Goal: Task Accomplishment & Management: Use online tool/utility

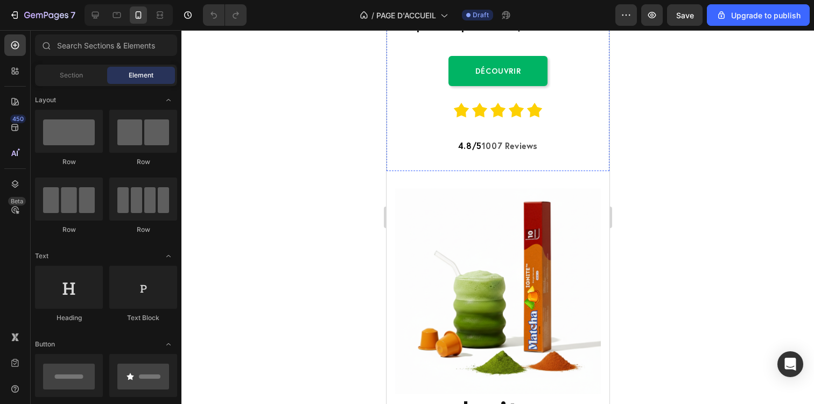
scroll to position [613, 0]
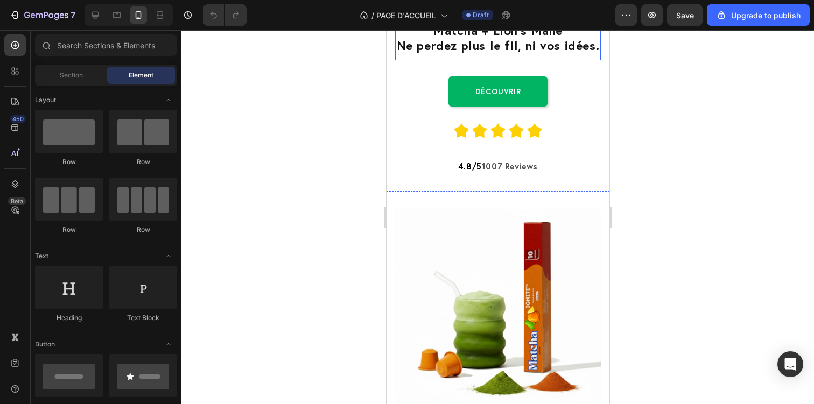
click at [507, 53] on span "Ne perdez plus le fil, ni vos idées." at bounding box center [497, 45] width 203 height 16
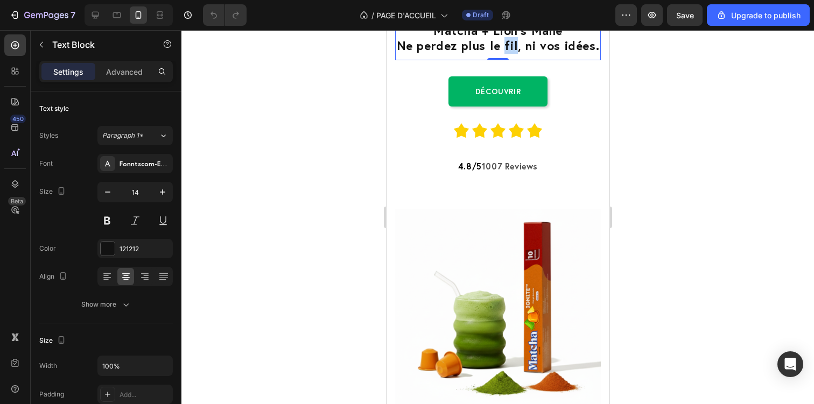
click at [507, 53] on span "Ne perdez plus le fil, ni vos idées." at bounding box center [497, 45] width 203 height 16
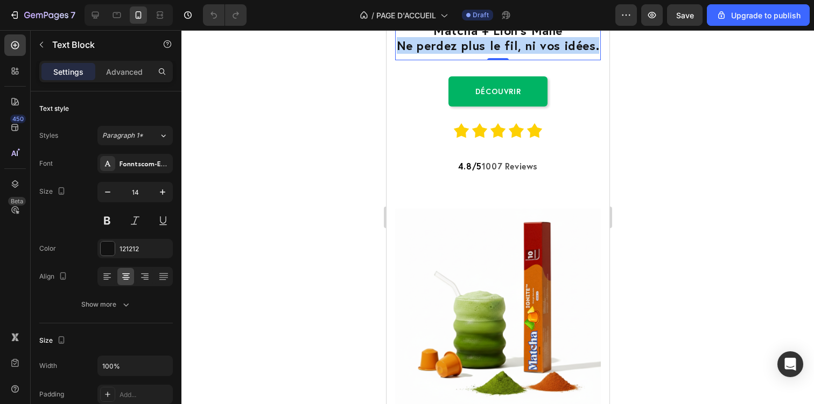
click at [507, 53] on span "Ne perdez plus le fil, ni vos idées." at bounding box center [497, 45] width 203 height 16
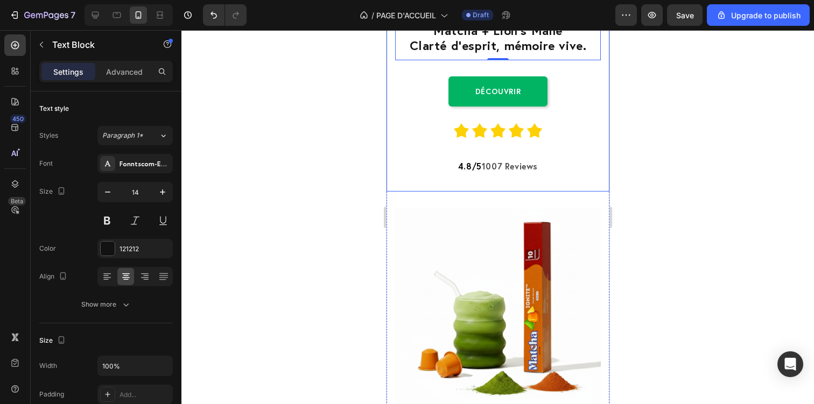
click at [644, 245] on div at bounding box center [497, 217] width 632 height 374
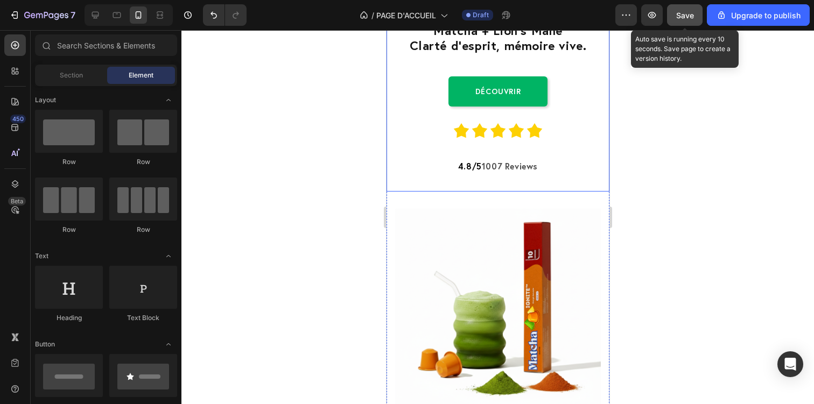
click at [687, 8] on button "Save" at bounding box center [685, 15] width 36 height 22
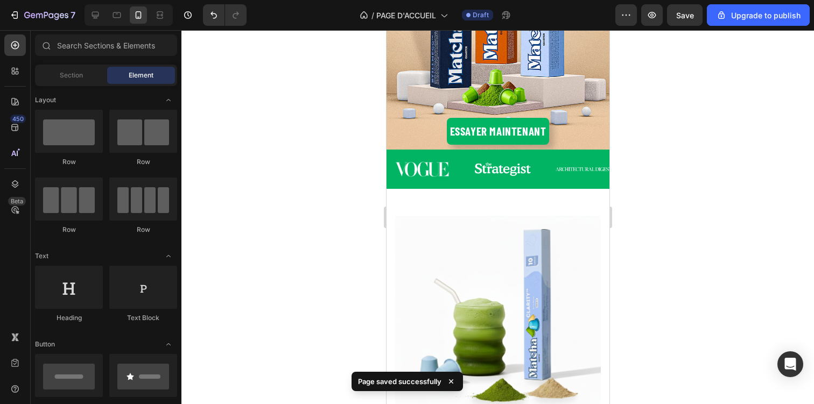
scroll to position [375, 0]
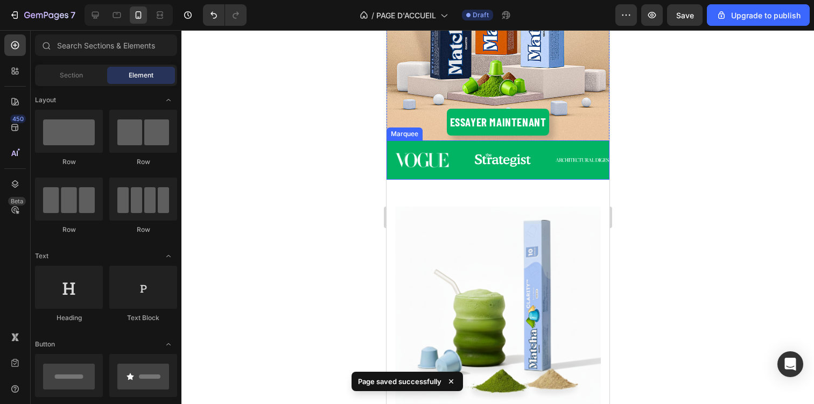
click at [551, 146] on div "Image Image Image Image Image" at bounding box center [588, 160] width 404 height 29
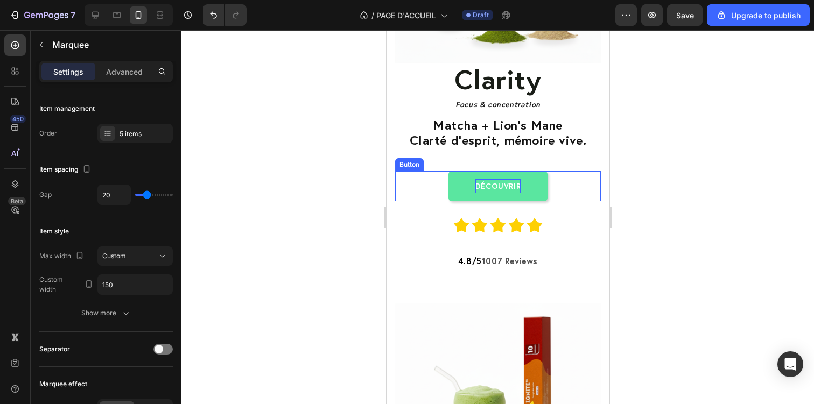
scroll to position [732, 0]
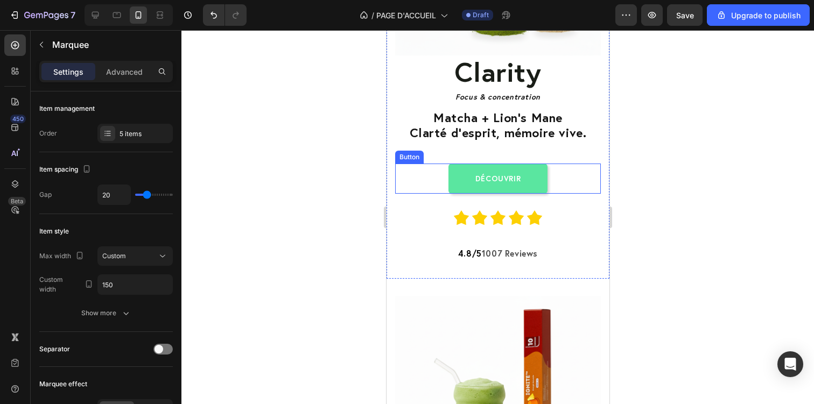
click at [530, 187] on button "Découvrir" at bounding box center [497, 179] width 99 height 30
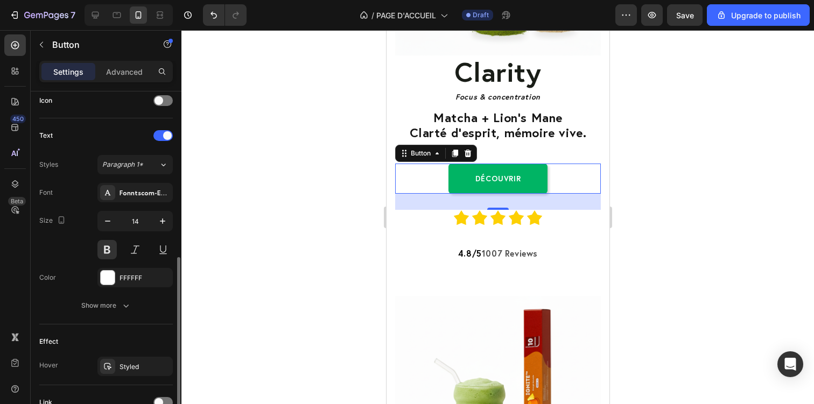
scroll to position [428, 0]
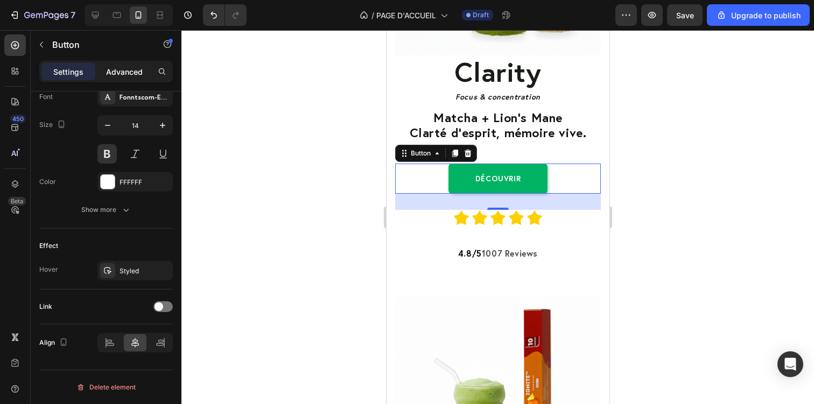
click at [129, 70] on p "Advanced" at bounding box center [124, 71] width 37 height 11
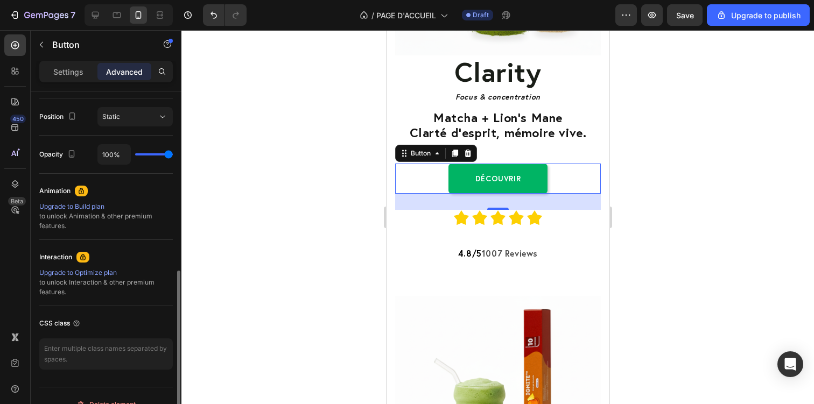
scroll to position [403, 0]
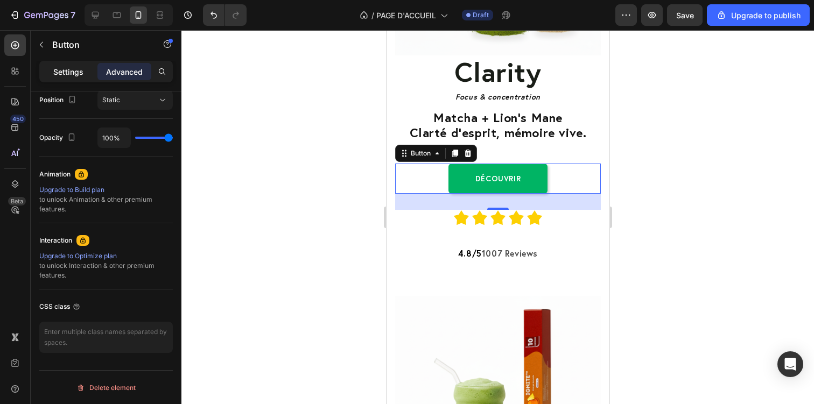
click at [61, 71] on p "Settings" at bounding box center [68, 71] width 30 height 11
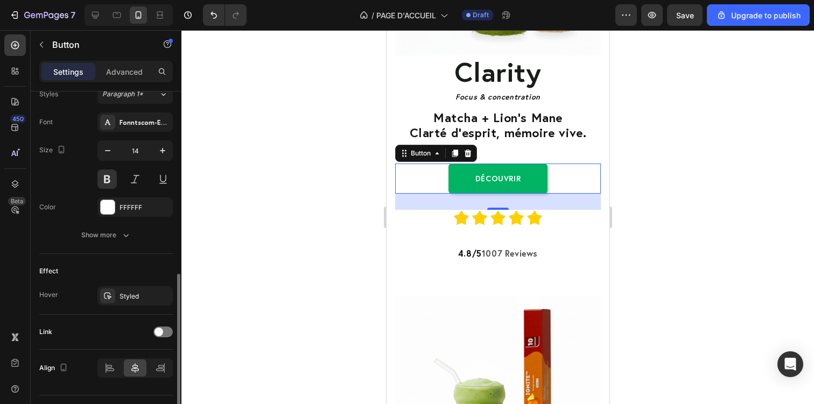
scroll to position [428, 0]
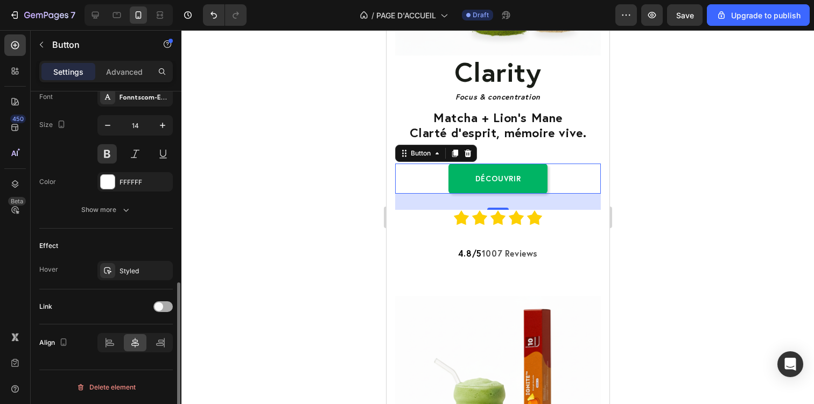
click at [157, 306] on span at bounding box center [158, 306] width 9 height 9
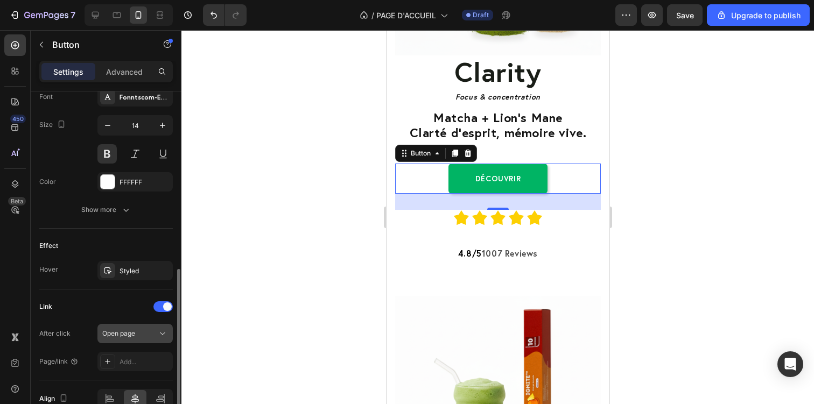
click at [136, 331] on div "Open page" at bounding box center [129, 334] width 55 height 10
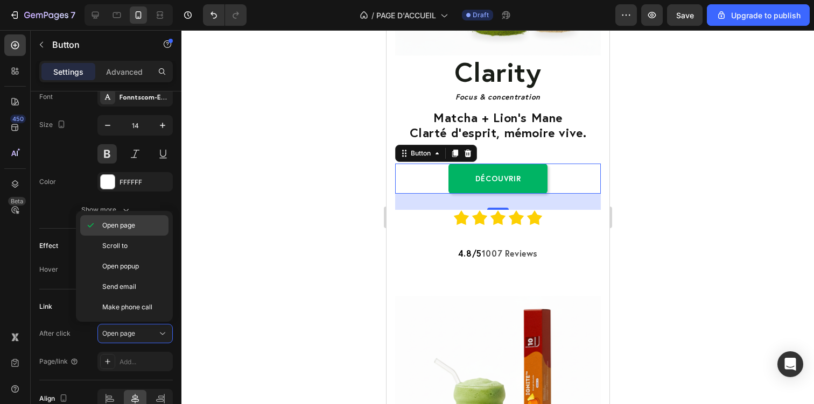
click at [140, 231] on div "Open page" at bounding box center [124, 225] width 88 height 20
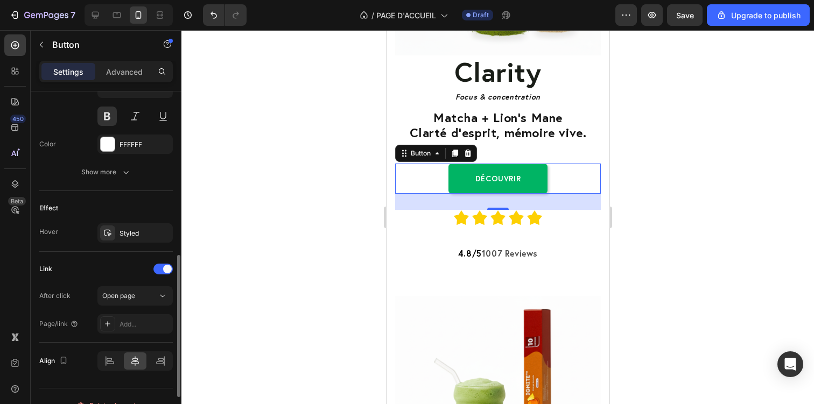
scroll to position [484, 0]
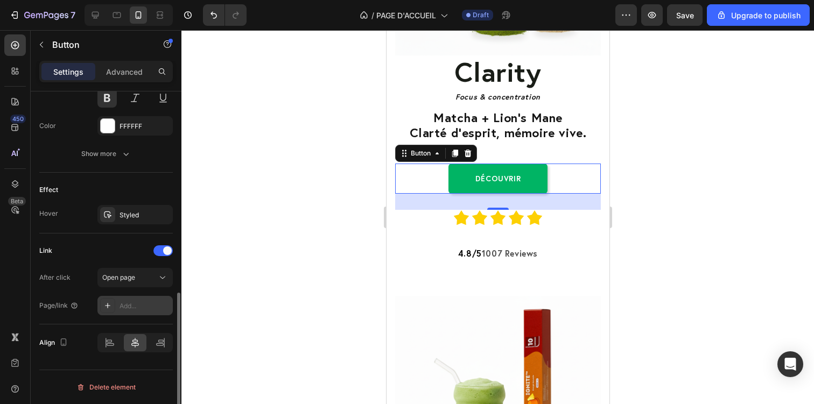
click at [122, 309] on div "Add..." at bounding box center [144, 306] width 51 height 10
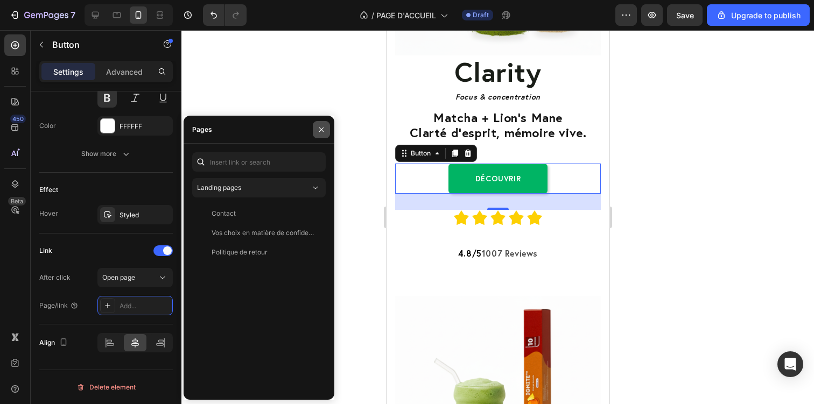
click at [317, 131] on icon "button" at bounding box center [321, 129] width 9 height 9
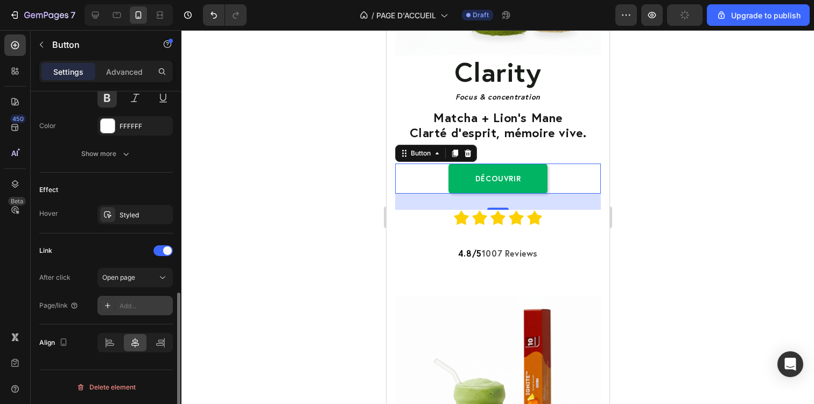
click at [138, 304] on div "Add..." at bounding box center [144, 306] width 51 height 10
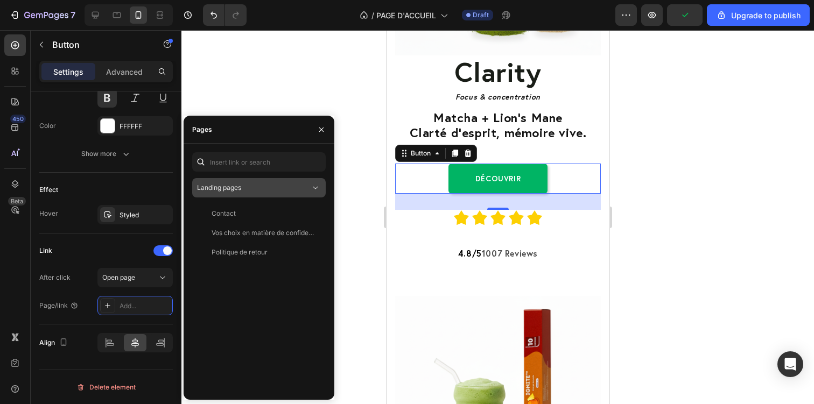
click at [275, 191] on div "Landing pages" at bounding box center [253, 188] width 113 height 10
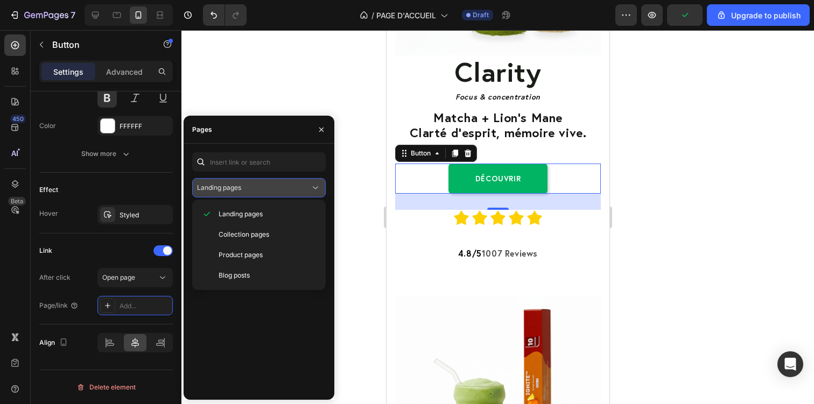
click at [273, 183] on div "Landing pages" at bounding box center [253, 188] width 113 height 10
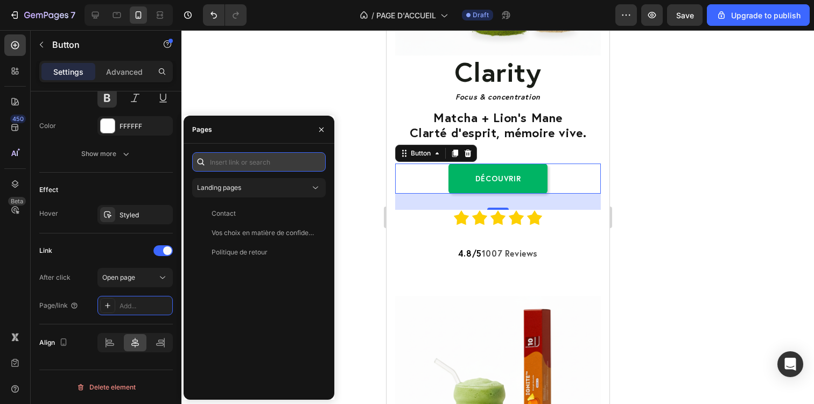
click at [263, 161] on input "text" at bounding box center [258, 161] width 133 height 19
click at [319, 132] on icon "button" at bounding box center [321, 129] width 9 height 9
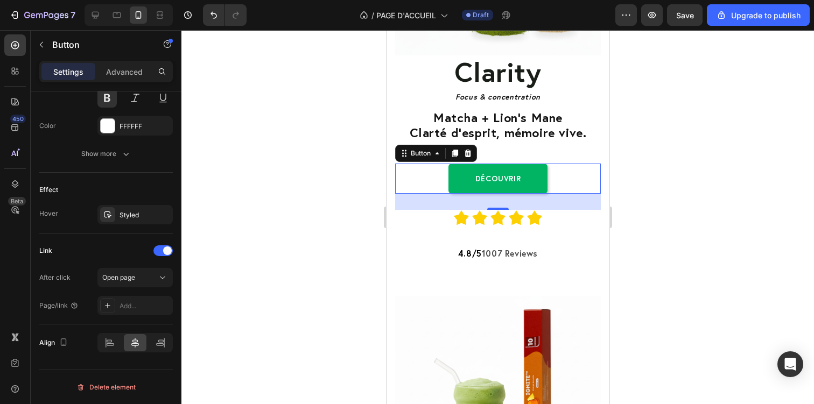
click at [687, 203] on div at bounding box center [497, 217] width 632 height 374
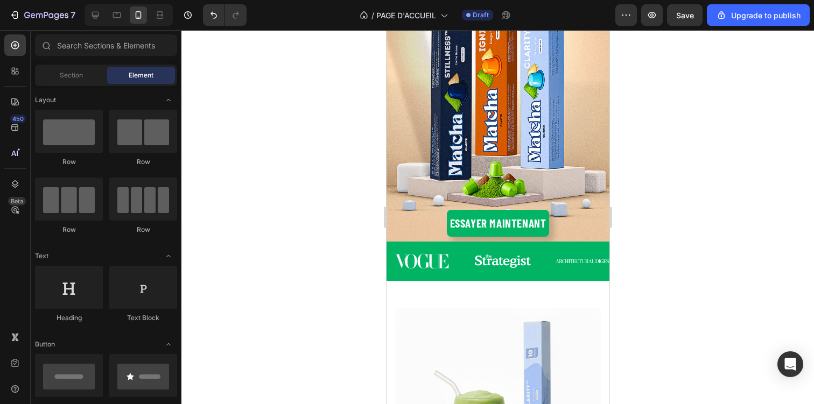
scroll to position [276, 0]
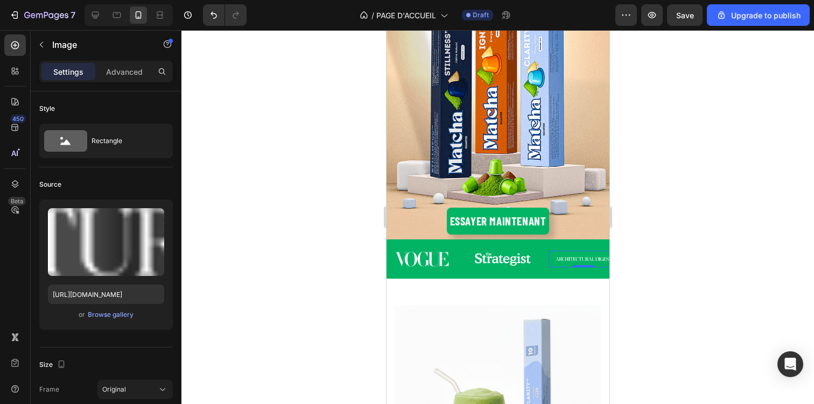
click at [559, 258] on img at bounding box center [583, 259] width 56 height 4
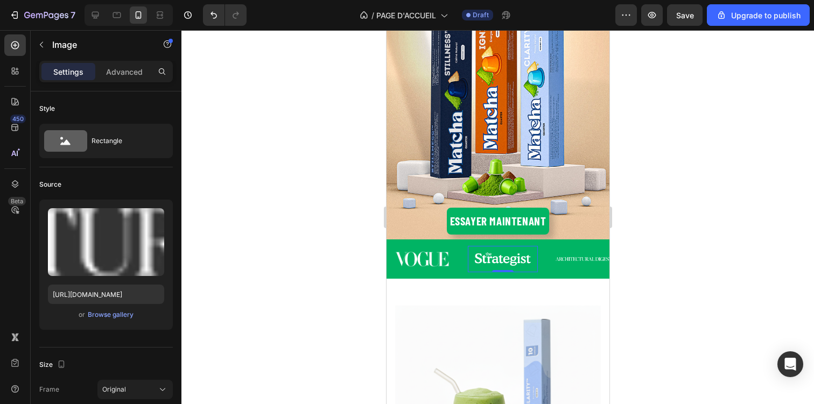
click at [520, 259] on img at bounding box center [502, 258] width 56 height 13
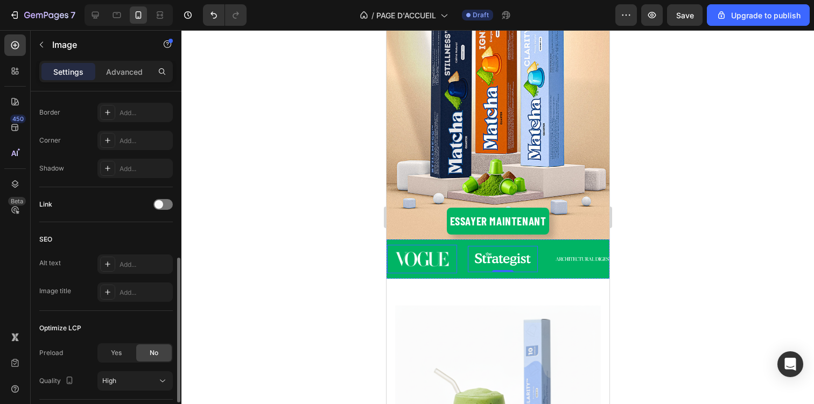
click at [437, 266] on img at bounding box center [421, 259] width 56 height 16
click at [489, 261] on img at bounding box center [502, 258] width 56 height 13
click at [556, 261] on div "Image 0" at bounding box center [583, 259] width 70 height 17
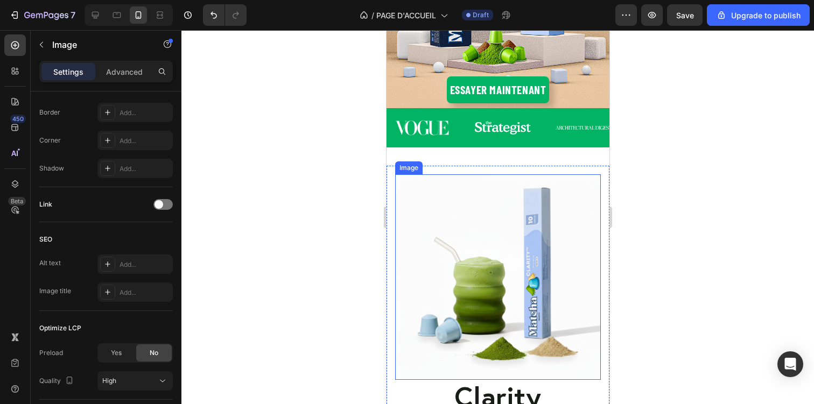
scroll to position [407, 0]
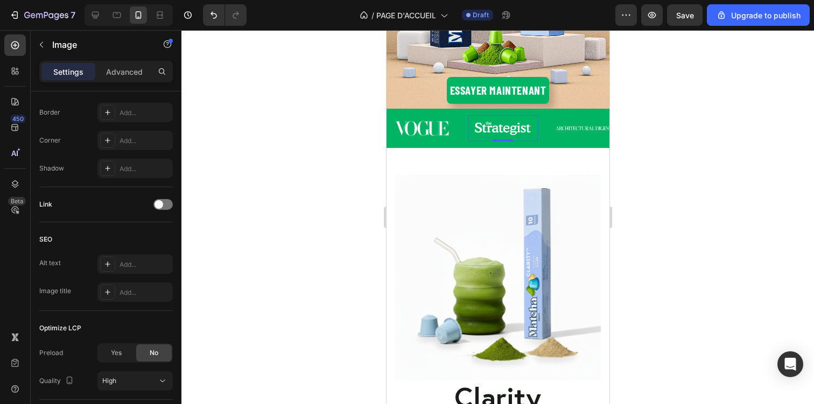
click at [518, 134] on img at bounding box center [502, 128] width 56 height 13
click at [661, 158] on div at bounding box center [497, 217] width 632 height 374
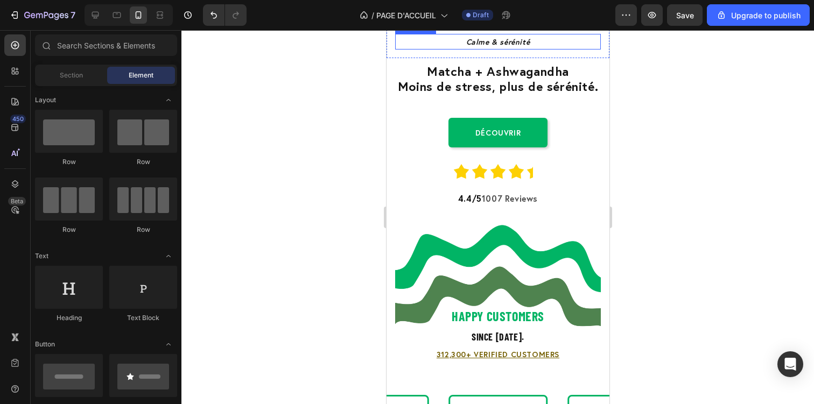
scroll to position [1652, 0]
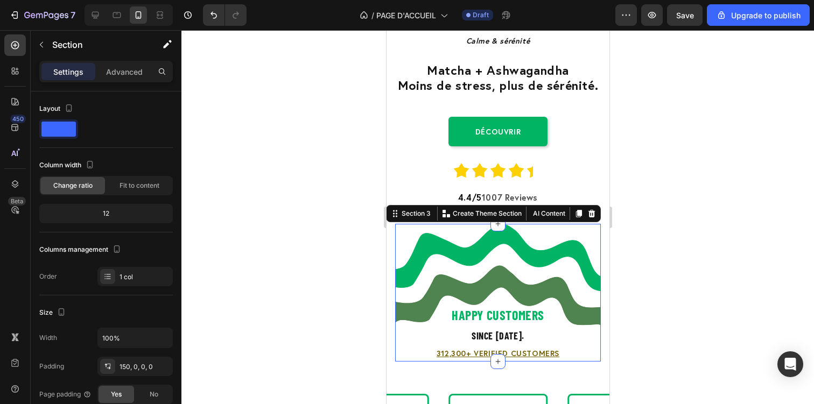
click at [526, 261] on div "Happy Customers Heading since [DATE]. Text Block 312,300+ Verified Customers Te…" at bounding box center [497, 293] width 206 height 138
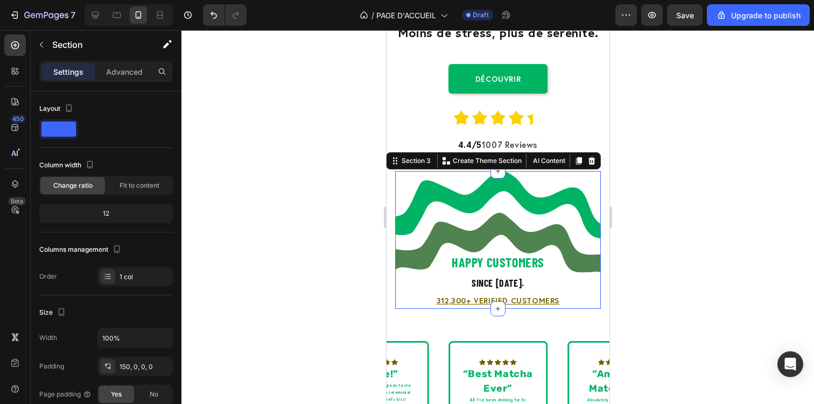
scroll to position [1706, 0]
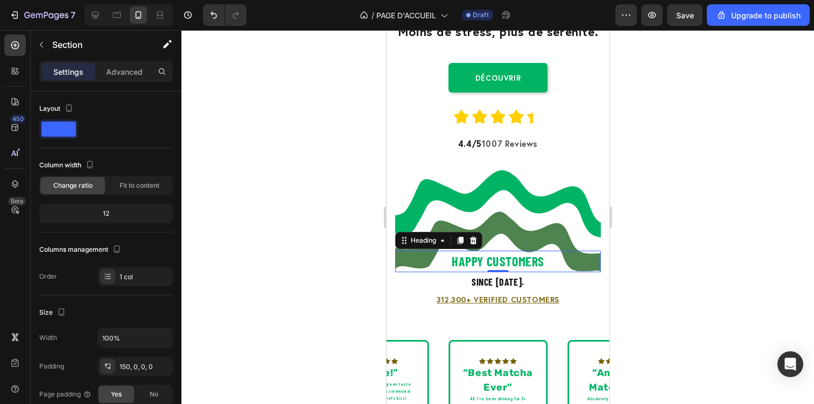
click at [513, 263] on strong "Happy Customers" at bounding box center [497, 261] width 93 height 16
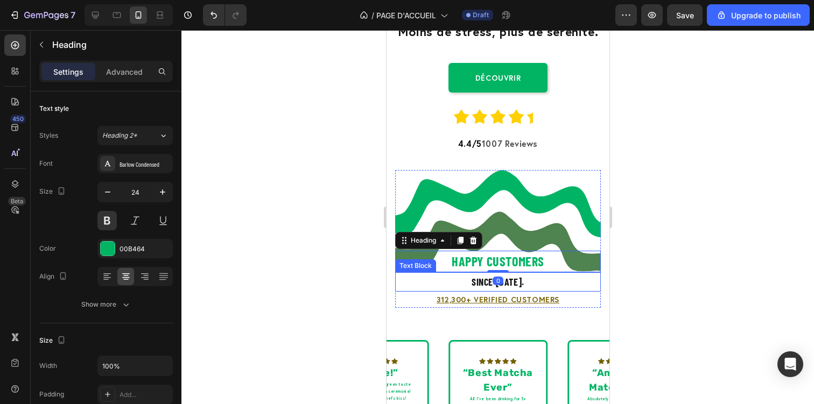
click at [508, 287] on strong "since [DATE]." at bounding box center [497, 282] width 53 height 12
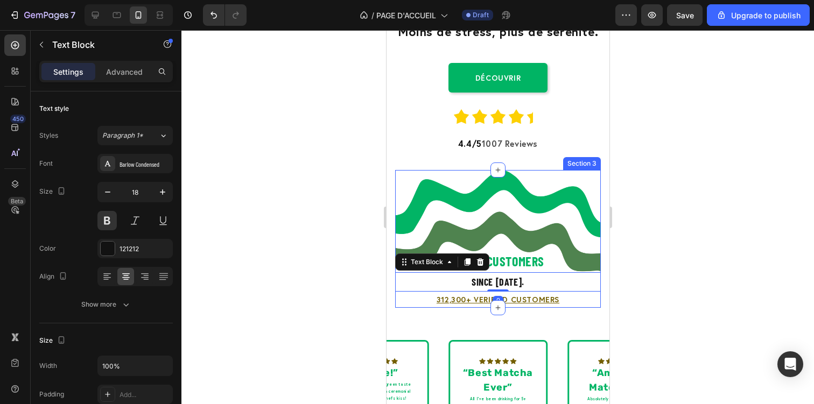
click at [522, 214] on div "Happy Customers Heading since [DATE]. Text Block 0 312,300+ Verified Customers …" at bounding box center [497, 239] width 206 height 138
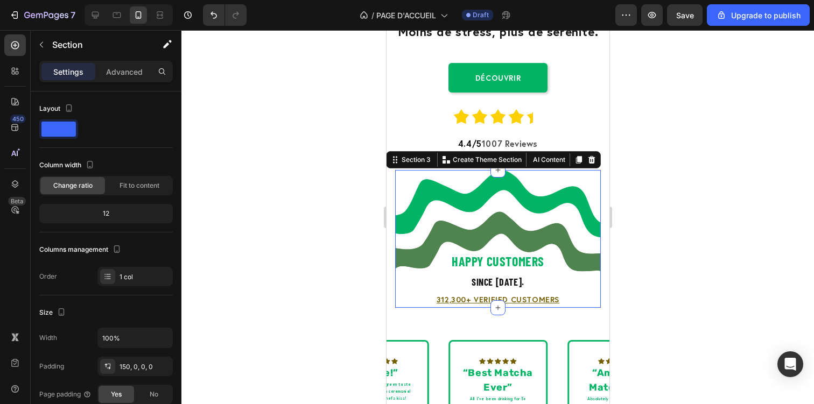
click at [686, 194] on div at bounding box center [497, 217] width 632 height 374
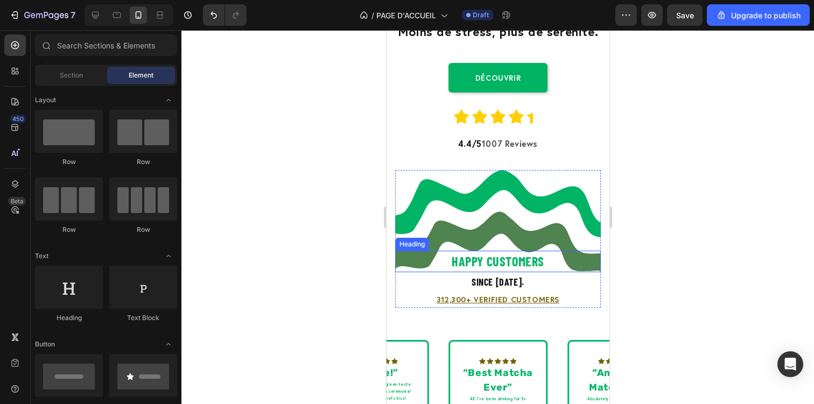
click at [530, 265] on strong "Happy Customers" at bounding box center [497, 261] width 93 height 16
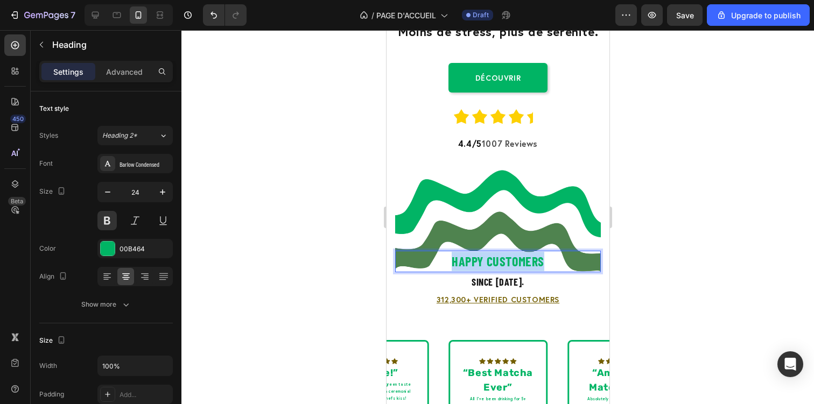
click at [530, 265] on strong "Happy Customers" at bounding box center [497, 261] width 93 height 16
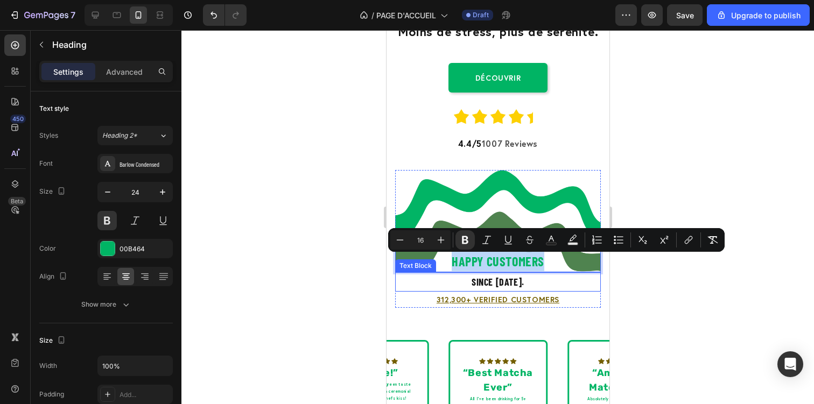
click at [505, 287] on strong "since [DATE]." at bounding box center [497, 282] width 53 height 12
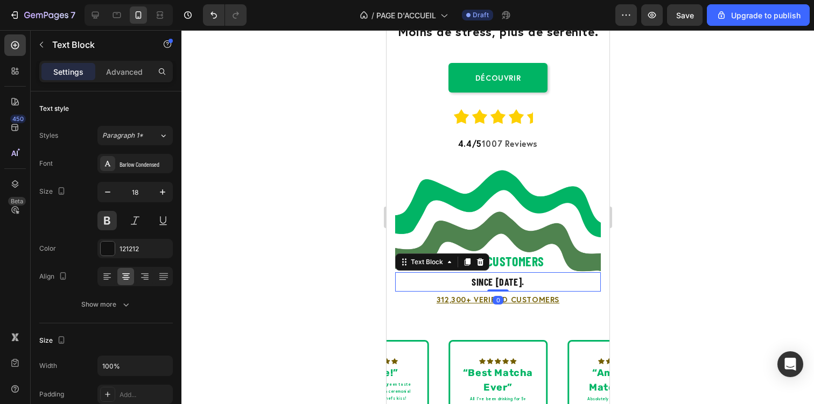
click at [505, 287] on strong "since [DATE]." at bounding box center [497, 282] width 53 height 12
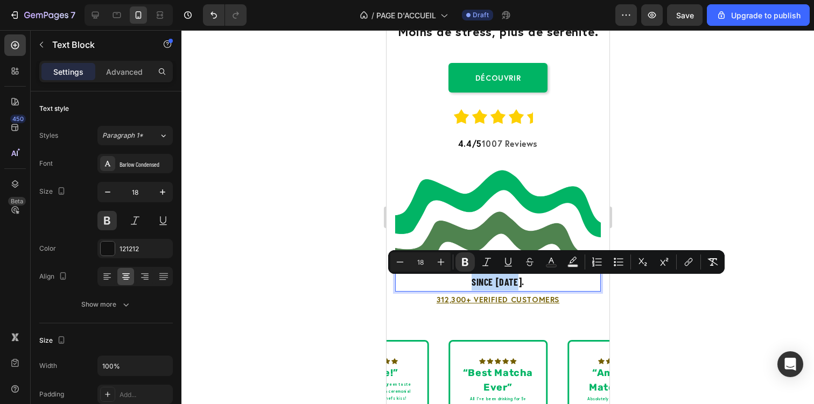
click at [505, 287] on strong "since [DATE]." at bounding box center [497, 282] width 53 height 12
click at [640, 293] on div at bounding box center [497, 217] width 632 height 374
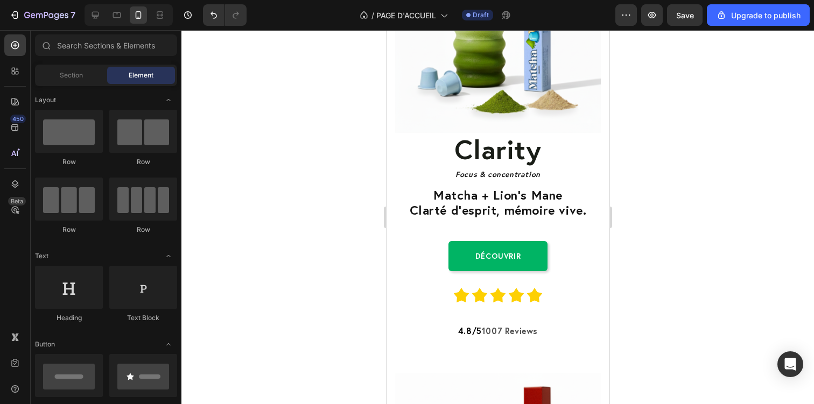
scroll to position [639, 0]
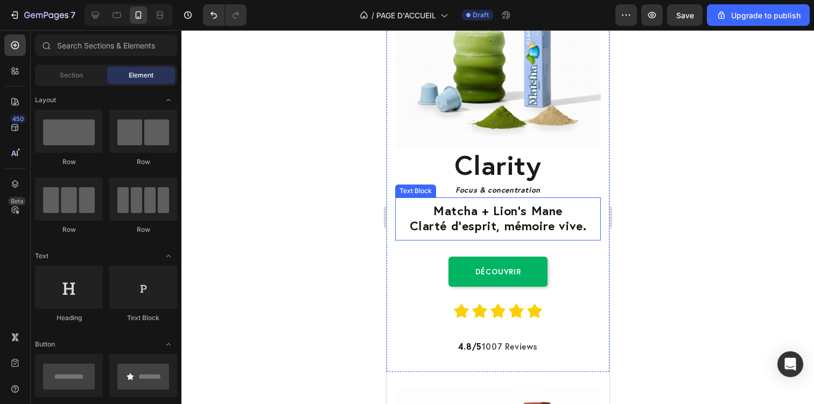
click at [451, 227] on span "Clarté d’esprit, mémoire vive." at bounding box center [497, 225] width 177 height 16
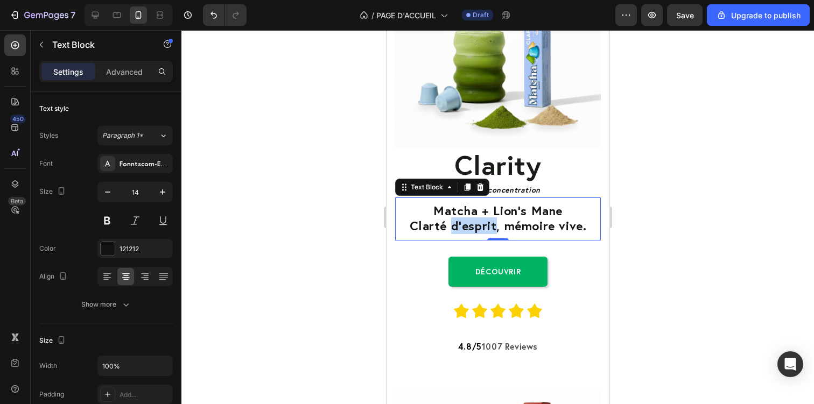
click at [451, 227] on span "Clarté d’esprit, mémoire vive." at bounding box center [497, 225] width 177 height 16
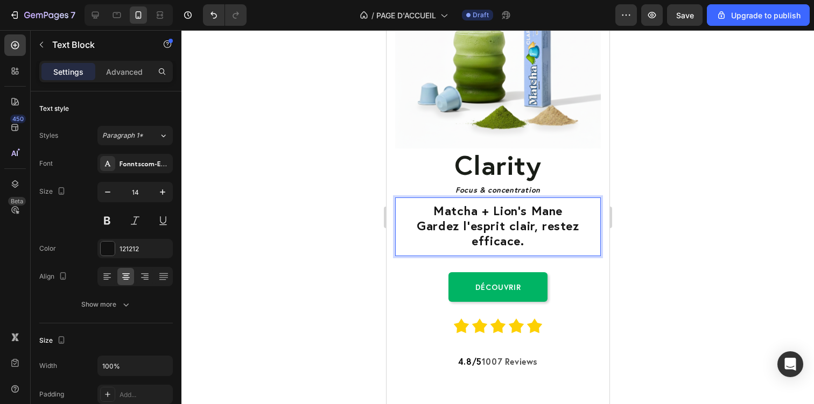
click at [358, 169] on div at bounding box center [497, 217] width 632 height 374
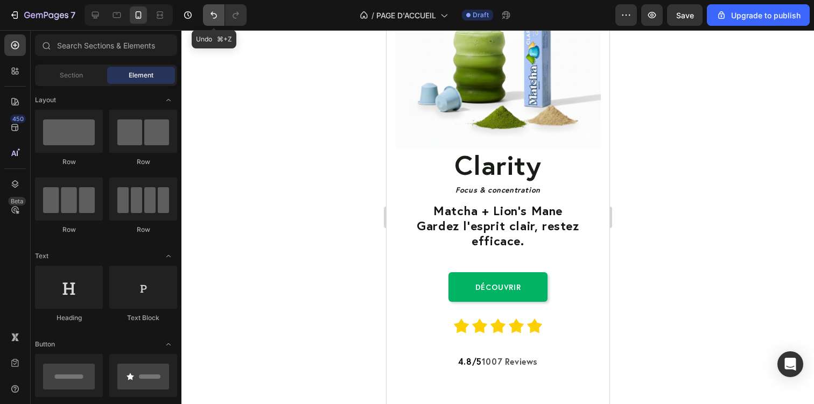
click at [221, 16] on button "Undo/Redo" at bounding box center [214, 15] width 22 height 22
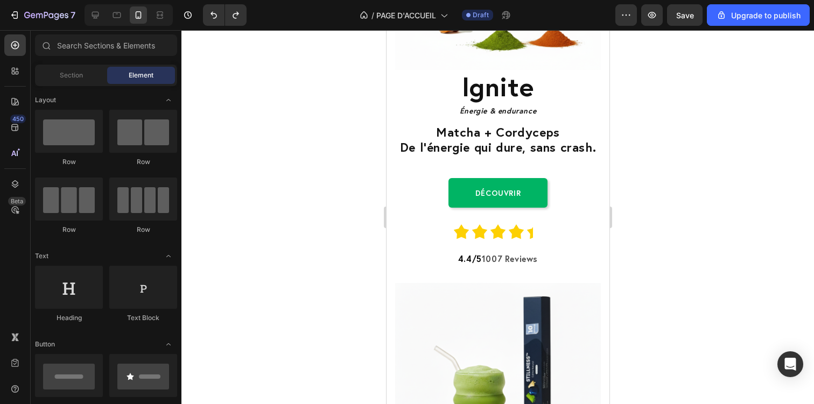
scroll to position [1165, 0]
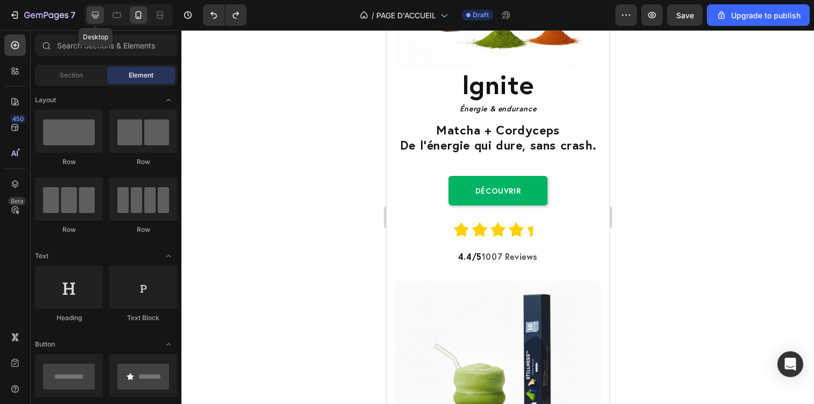
click at [93, 8] on div at bounding box center [95, 14] width 17 height 17
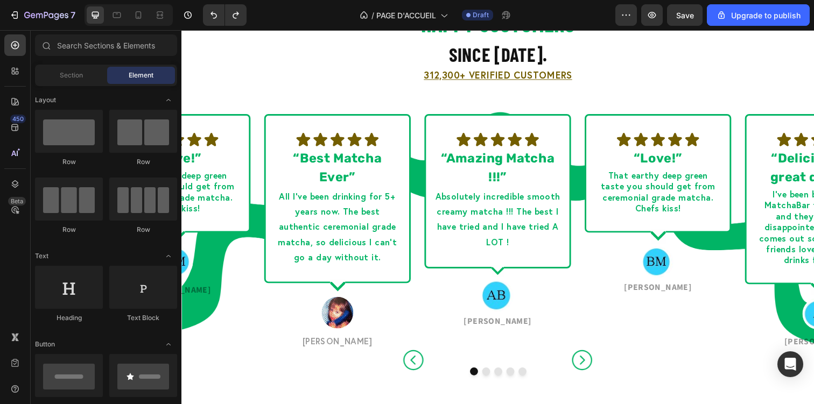
scroll to position [945, 0]
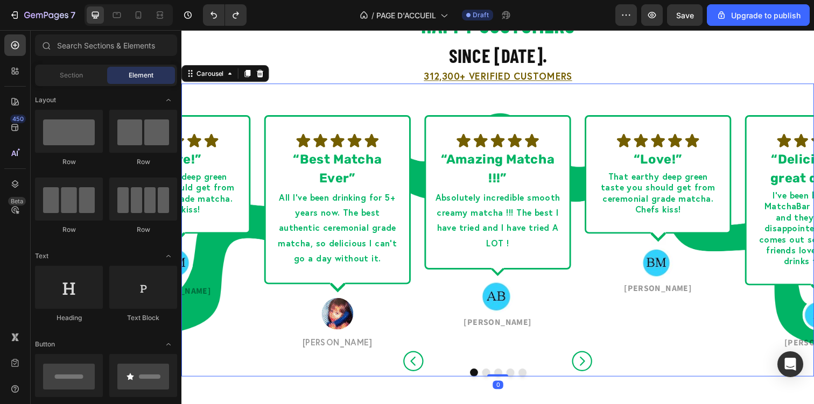
click at [589, 371] on icon "Carousel Next Arrow" at bounding box center [590, 368] width 20 height 20
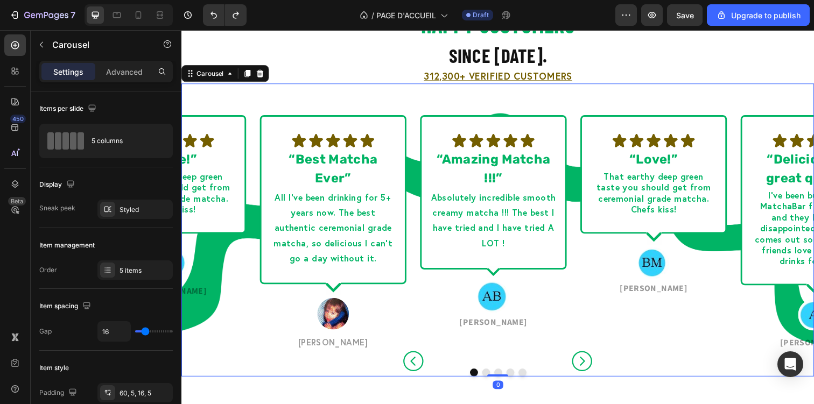
click at [589, 371] on icon "Carousel Next Arrow" at bounding box center [590, 368] width 20 height 20
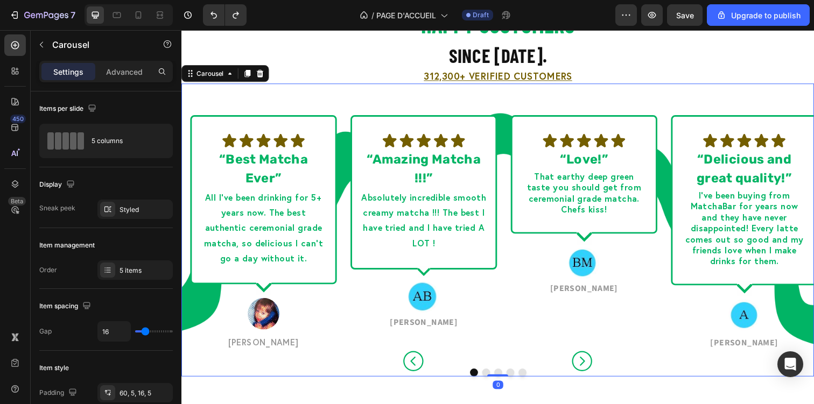
click at [589, 371] on icon "Carousel Next Arrow" at bounding box center [590, 368] width 20 height 20
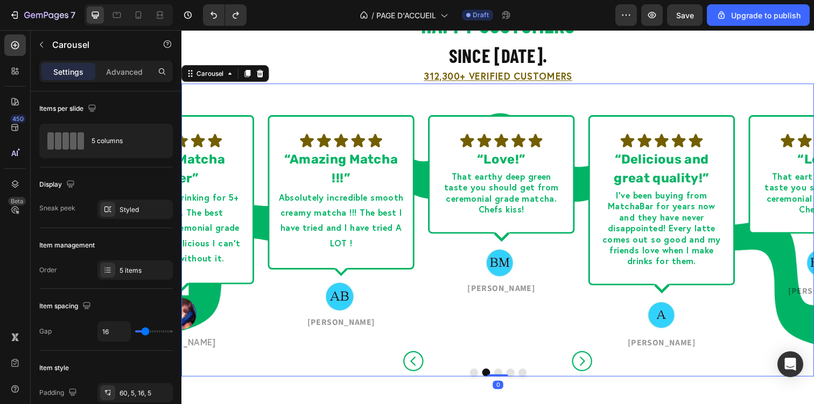
click at [589, 371] on icon "Carousel Next Arrow" at bounding box center [590, 368] width 20 height 20
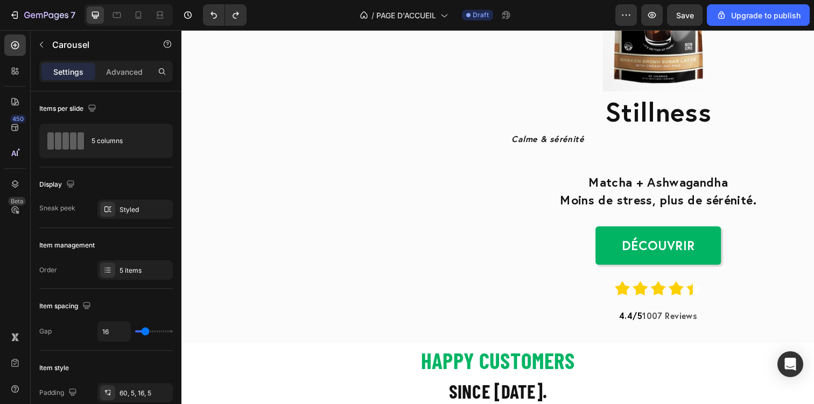
scroll to position [596, 0]
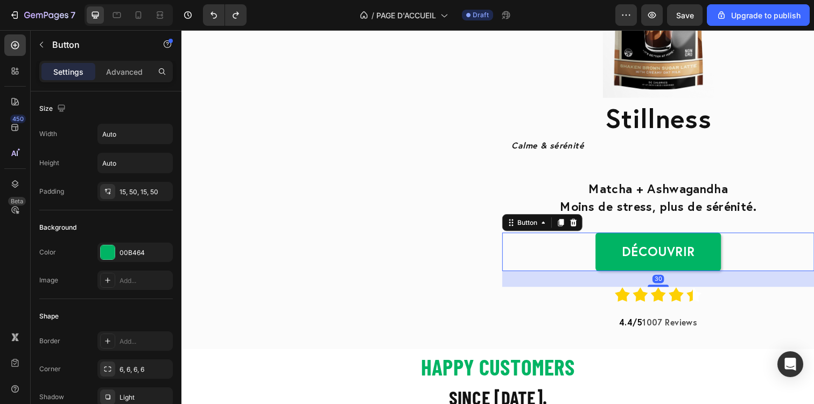
click at [529, 265] on div "Découvrir Button 30" at bounding box center [667, 256] width 319 height 39
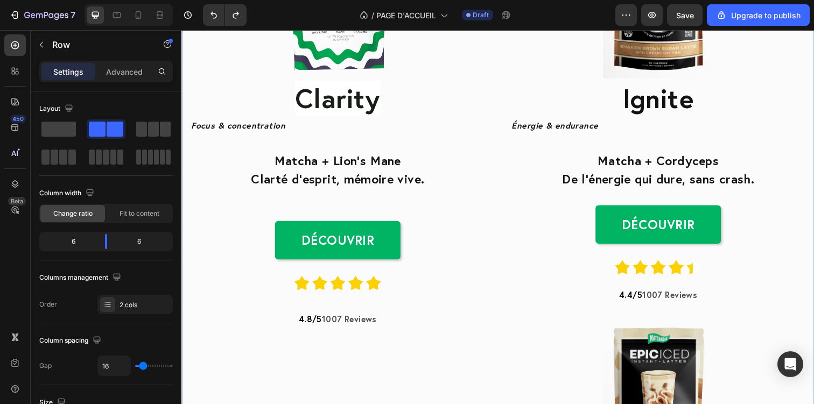
scroll to position [201, 0]
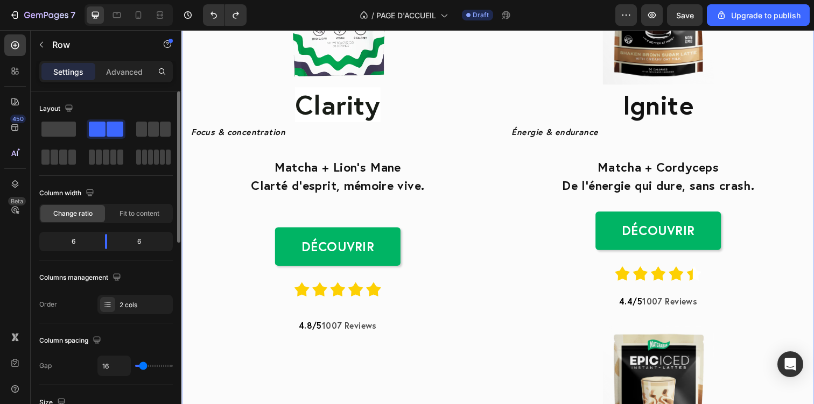
click at [160, 142] on div at bounding box center [105, 142] width 133 height 47
click at [157, 137] on div at bounding box center [153, 128] width 39 height 19
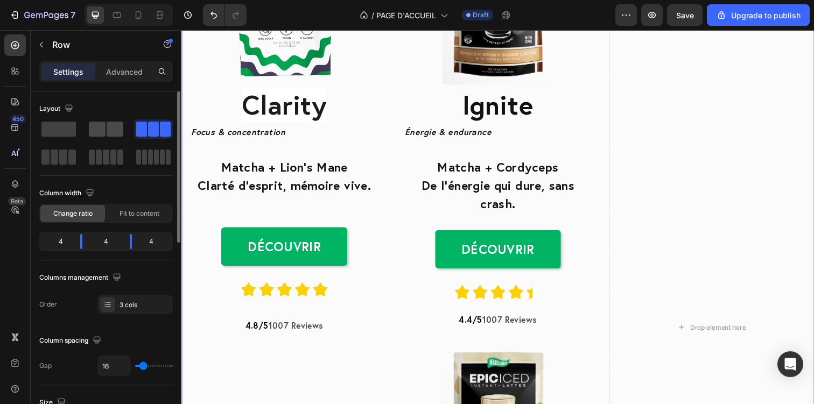
click at [107, 130] on span at bounding box center [115, 129] width 17 height 15
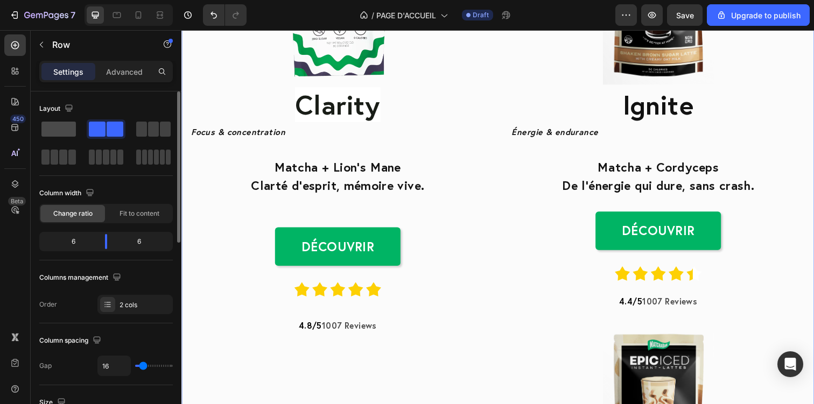
click at [55, 126] on span at bounding box center [58, 129] width 34 height 15
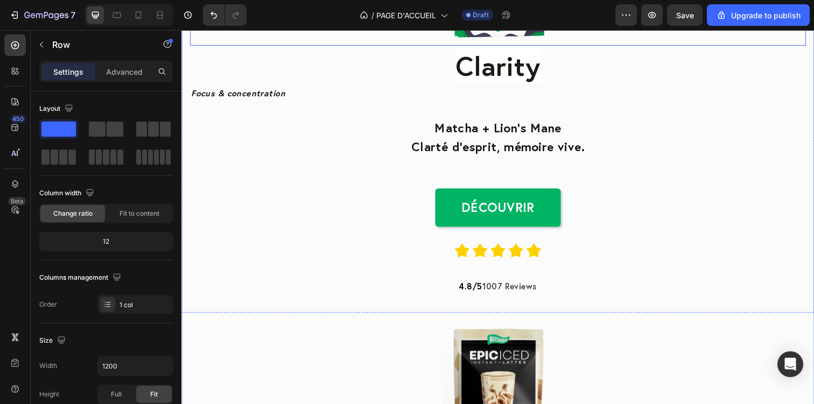
scroll to position [0, 0]
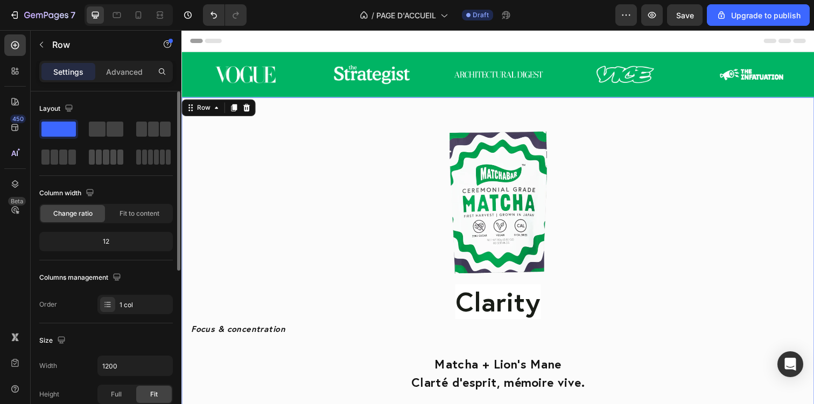
click at [94, 155] on span at bounding box center [92, 157] width 6 height 15
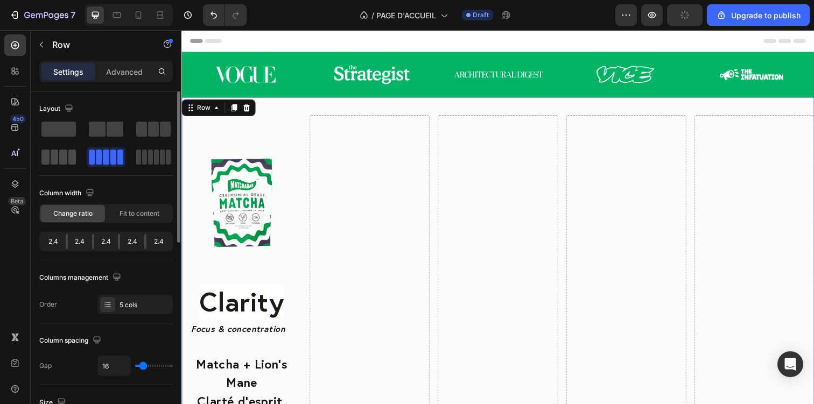
click at [69, 157] on span at bounding box center [72, 157] width 8 height 15
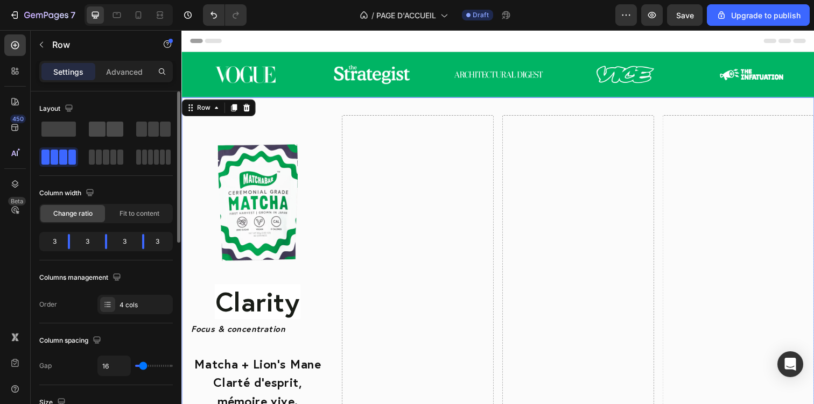
click at [105, 128] on div at bounding box center [106, 129] width 34 height 15
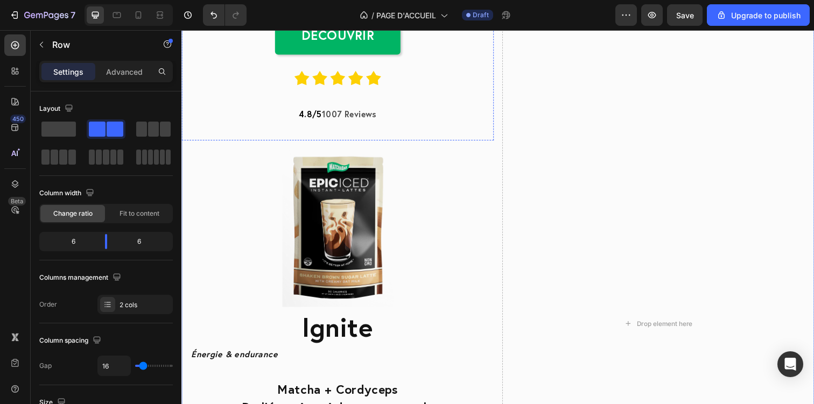
scroll to position [326, 0]
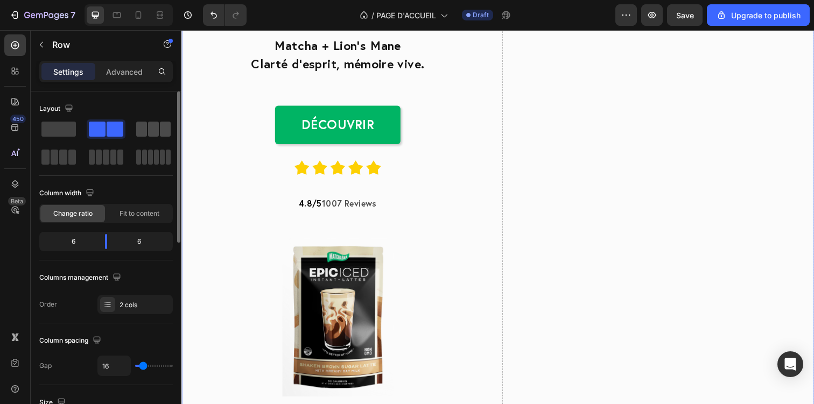
click at [152, 130] on span at bounding box center [153, 129] width 11 height 15
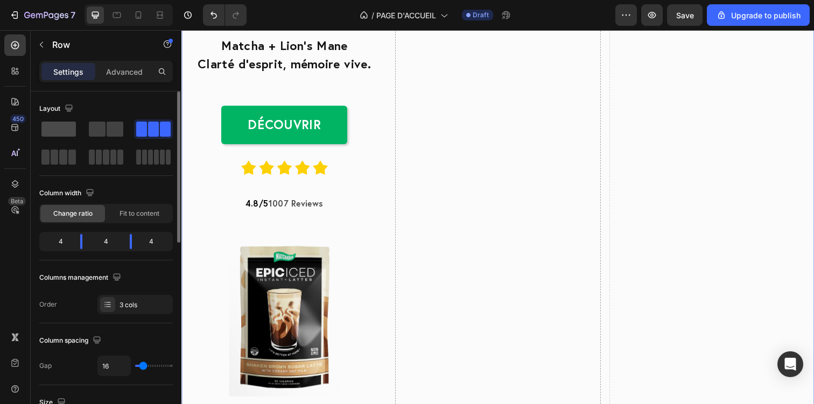
click at [45, 131] on span at bounding box center [58, 129] width 34 height 15
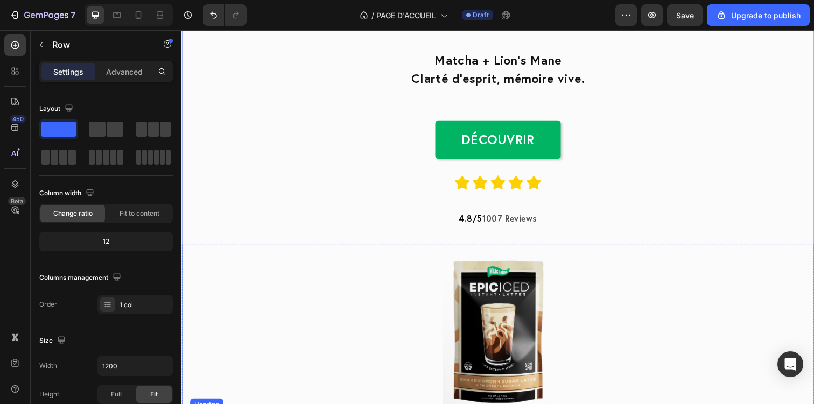
scroll to position [0, 0]
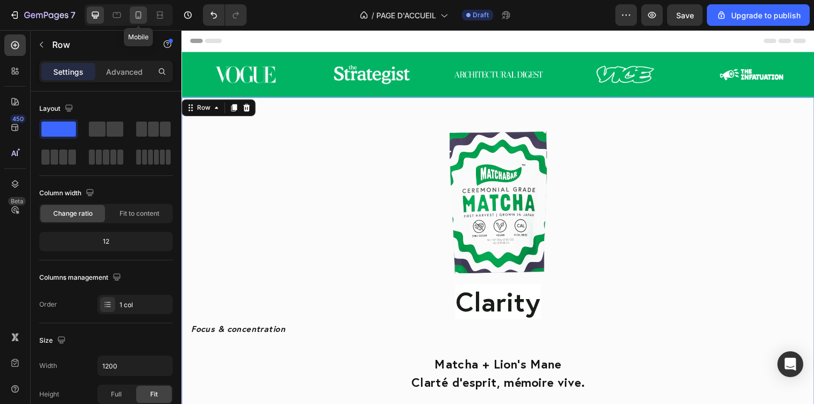
click at [131, 13] on div at bounding box center [138, 14] width 17 height 17
type input "100%"
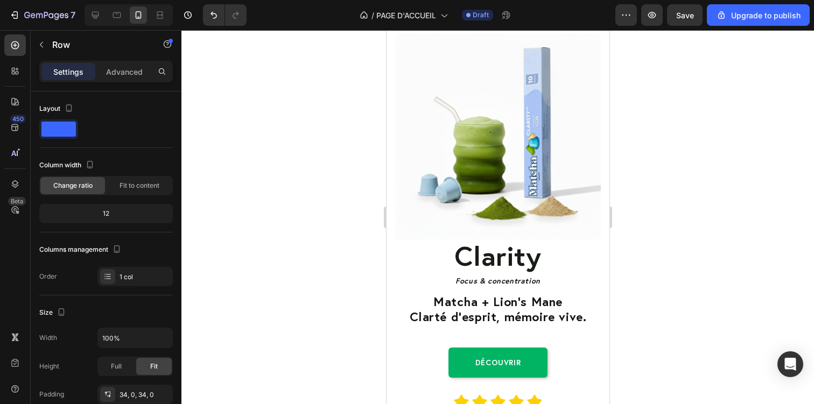
scroll to position [550, 0]
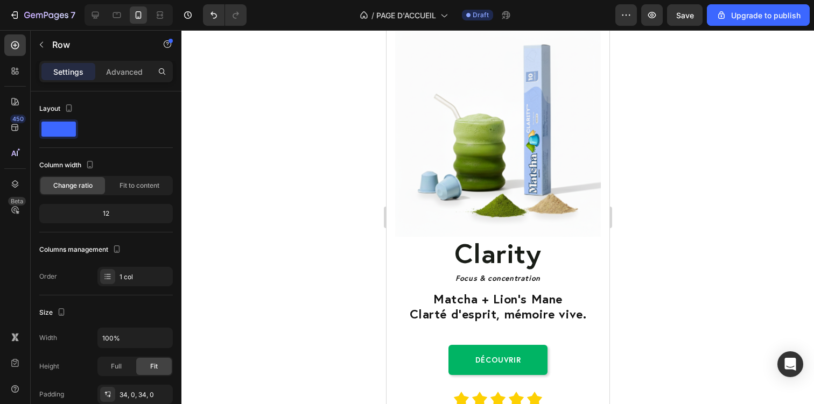
click at [637, 135] on div at bounding box center [497, 217] width 632 height 374
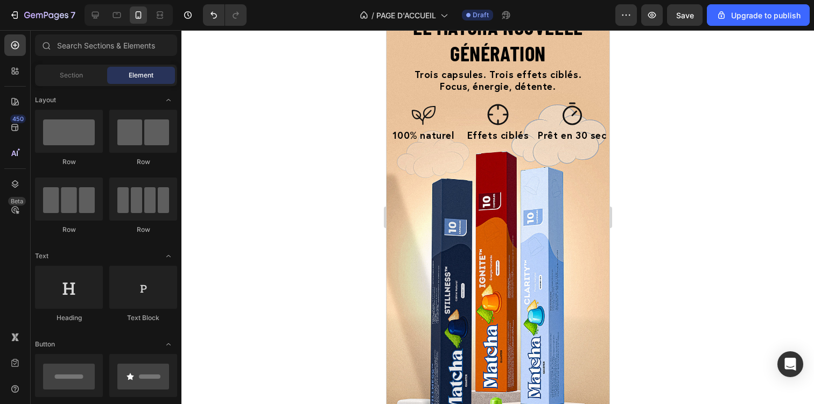
scroll to position [0, 0]
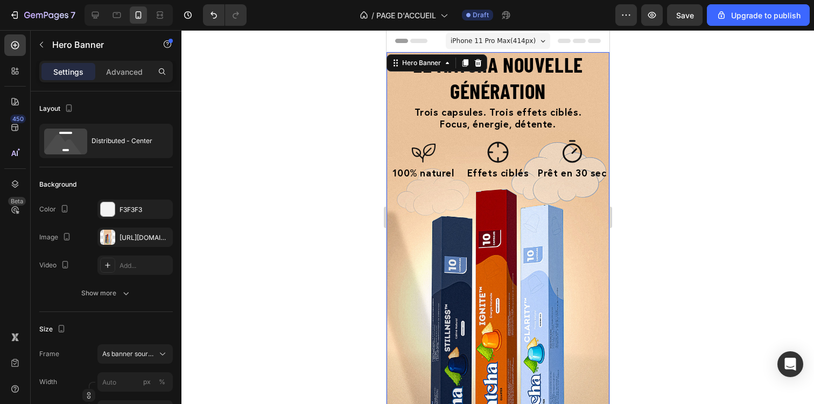
click at [395, 268] on div "Le matcha nouvelle génération Heading Trois capsules. Trois effets ciblés. Focu…" at bounding box center [497, 291] width 223 height 478
click at [462, 64] on icon at bounding box center [464, 63] width 9 height 9
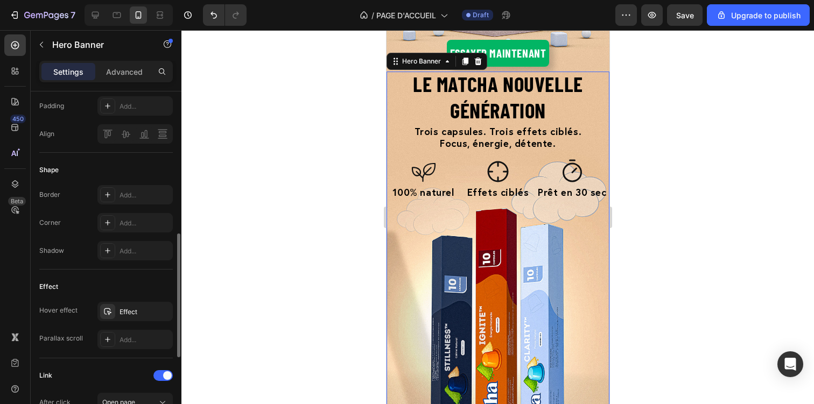
scroll to position [448, 0]
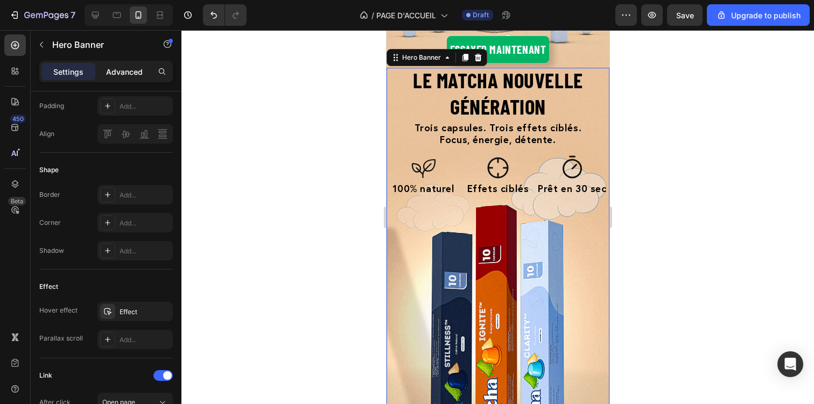
click at [135, 70] on p "Advanced" at bounding box center [124, 71] width 37 height 11
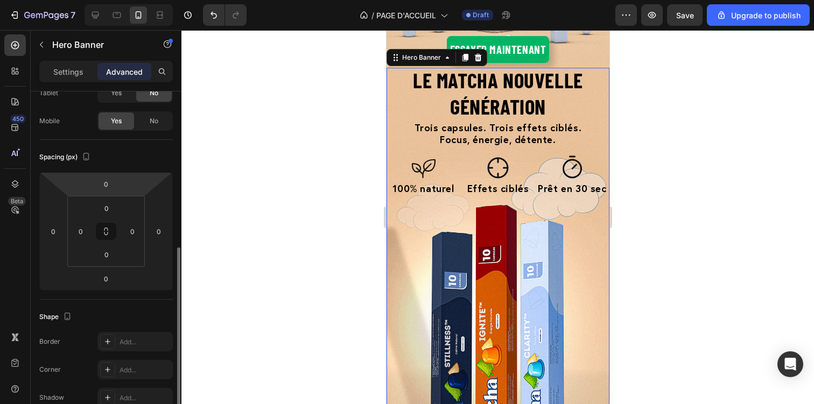
scroll to position [0, 0]
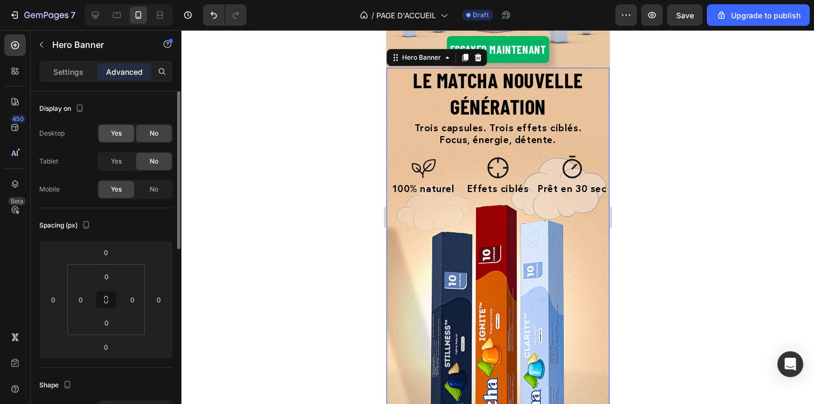
click at [112, 133] on span "Yes" at bounding box center [116, 134] width 11 height 10
click at [112, 152] on div "Yes No" at bounding box center [134, 161] width 75 height 19
click at [112, 158] on span "Yes" at bounding box center [116, 162] width 11 height 10
click at [146, 192] on div "No" at bounding box center [154, 189] width 36 height 17
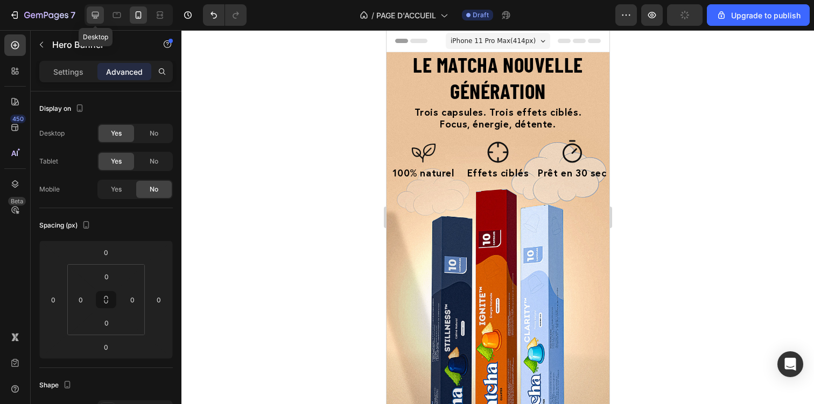
click at [88, 11] on div at bounding box center [95, 14] width 17 height 17
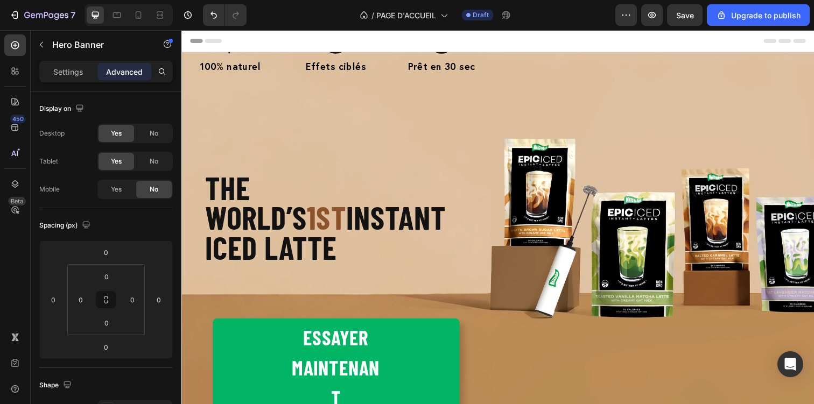
click at [553, 142] on div "Le matcha nouvelle génération Heading Trois capsules. Trois effets ciblés. Focu…" at bounding box center [504, 240] width 646 height 520
click at [518, 268] on div "Le matcha nouvelle génération Heading Trois capsules. Trois effets ciblés. Focu…" at bounding box center [504, 240] width 646 height 520
click at [38, 47] on icon "button" at bounding box center [41, 44] width 9 height 9
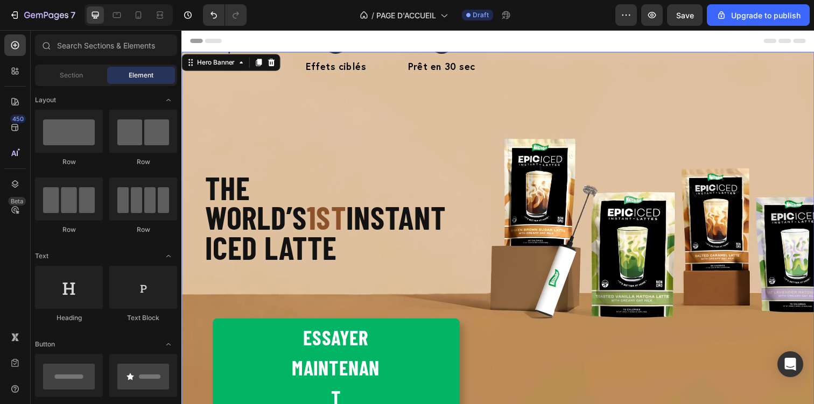
click at [296, 140] on div "Le matcha nouvelle génération Heading Trois capsules. Trois effets ciblés. Focu…" at bounding box center [338, 240] width 315 height 520
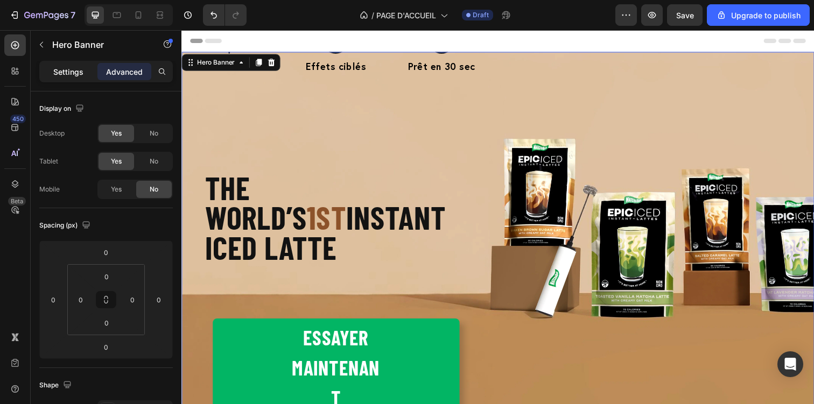
click at [71, 79] on div "Settings" at bounding box center [68, 71] width 54 height 17
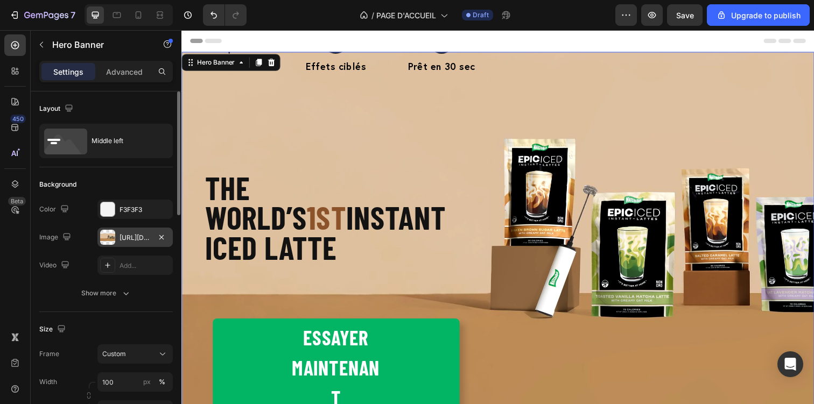
click at [129, 238] on div "[URL][DOMAIN_NAME]" at bounding box center [134, 238] width 31 height 10
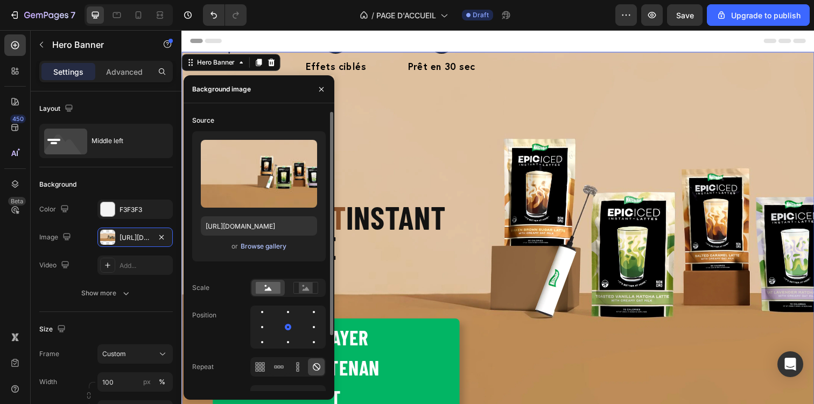
click at [253, 247] on div "Browse gallery" at bounding box center [264, 247] width 46 height 10
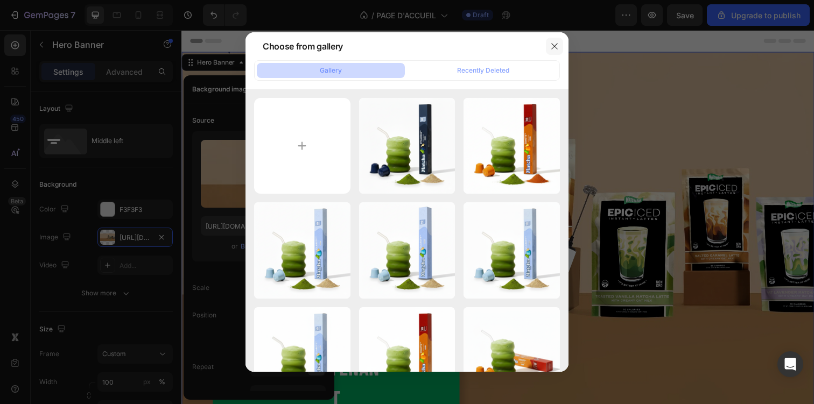
click at [552, 46] on icon "button" at bounding box center [554, 46] width 9 height 9
